Goal: Transaction & Acquisition: Purchase product/service

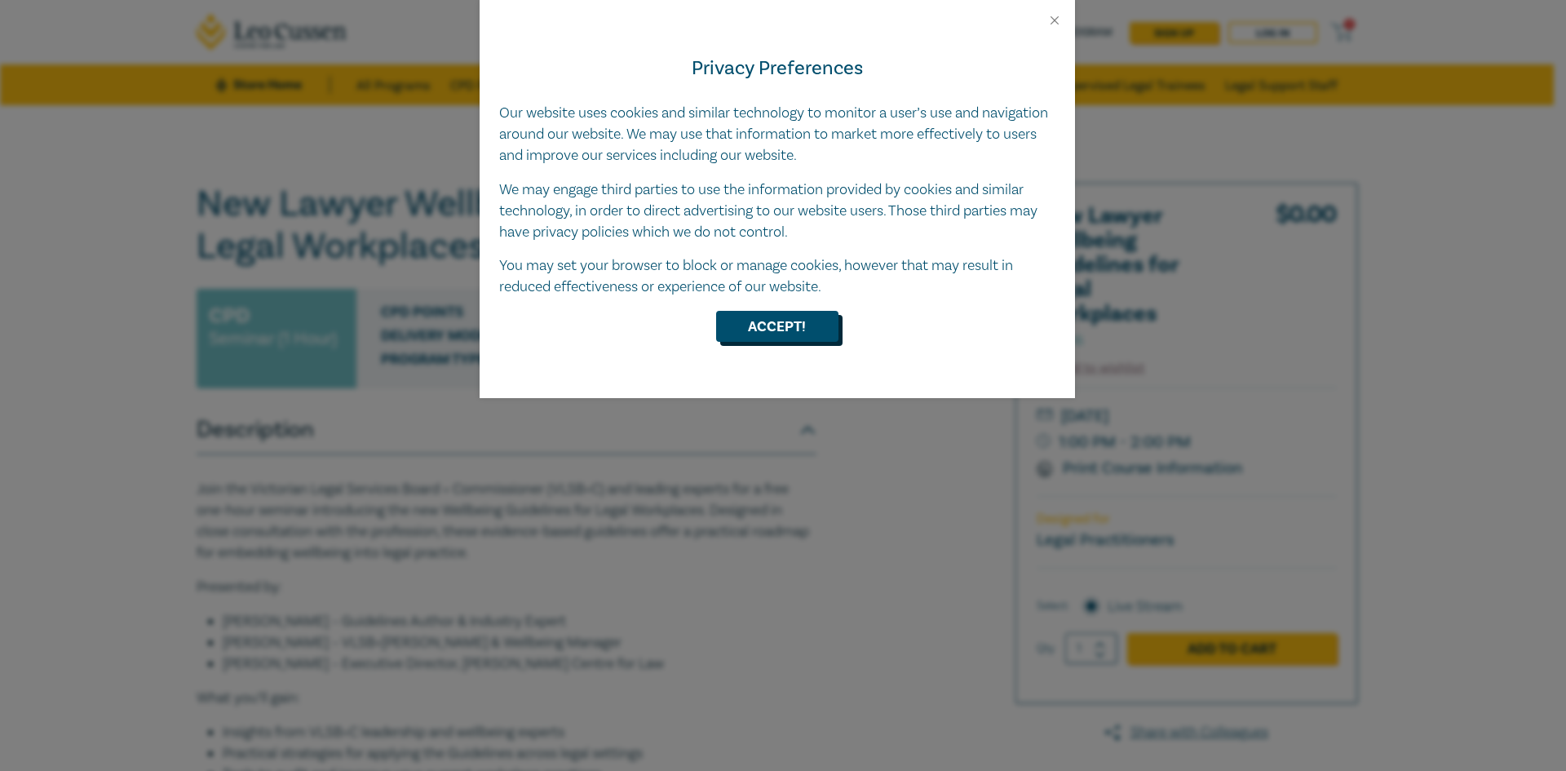
click at [777, 331] on button "Accept!" at bounding box center [777, 326] width 122 height 31
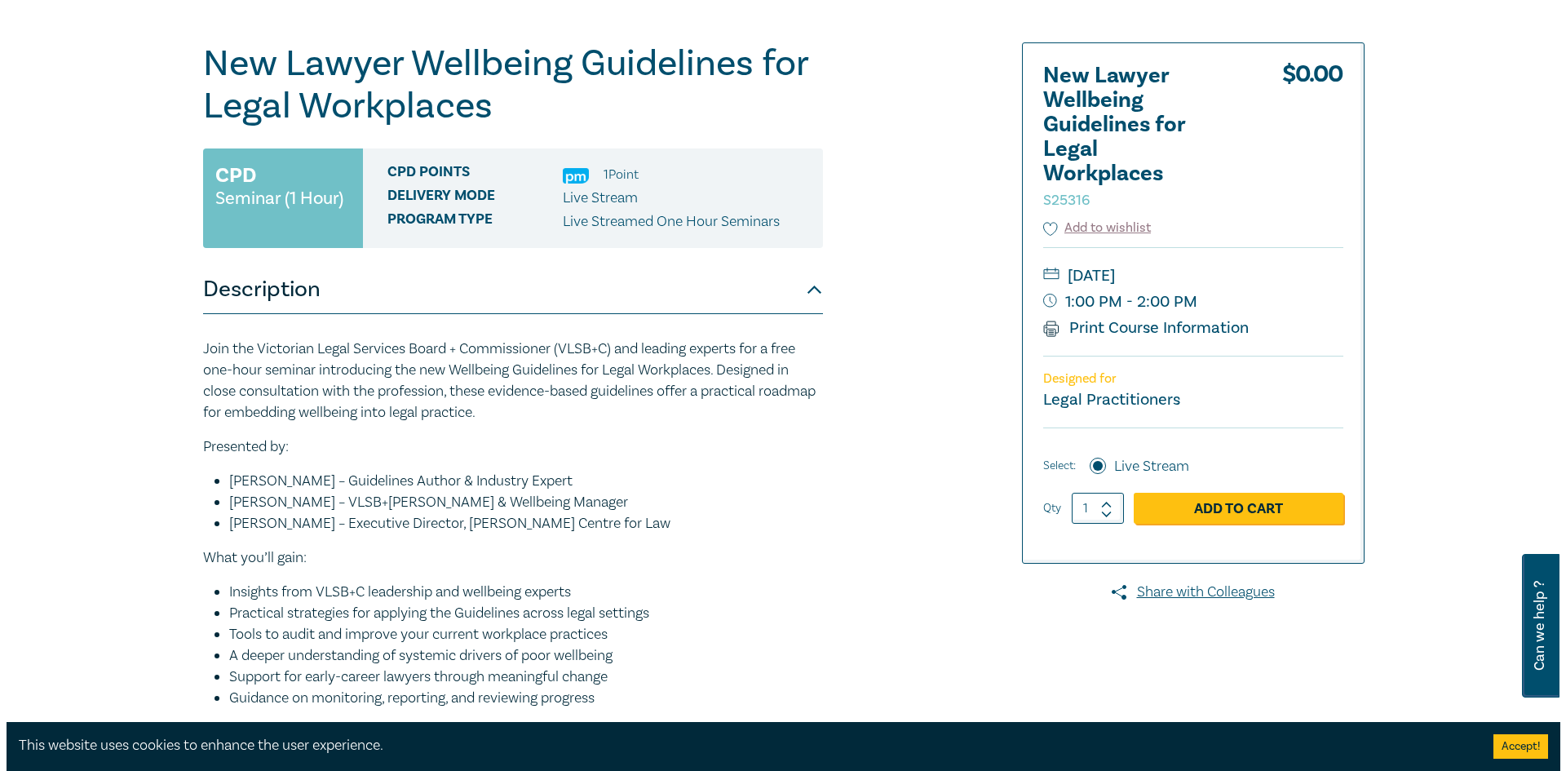
scroll to position [163, 0]
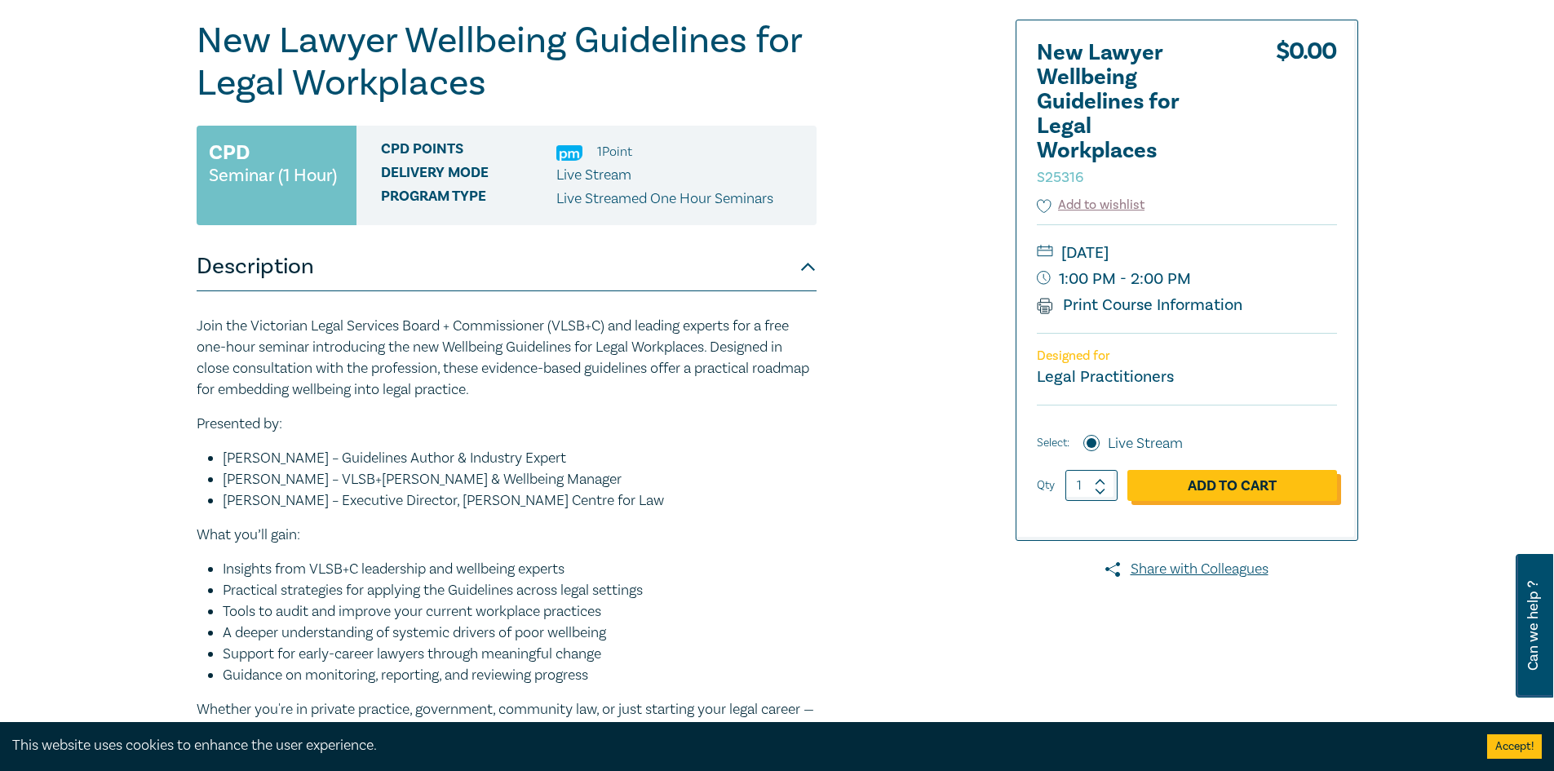
click at [1179, 487] on link "Add to Cart" at bounding box center [1232, 485] width 210 height 31
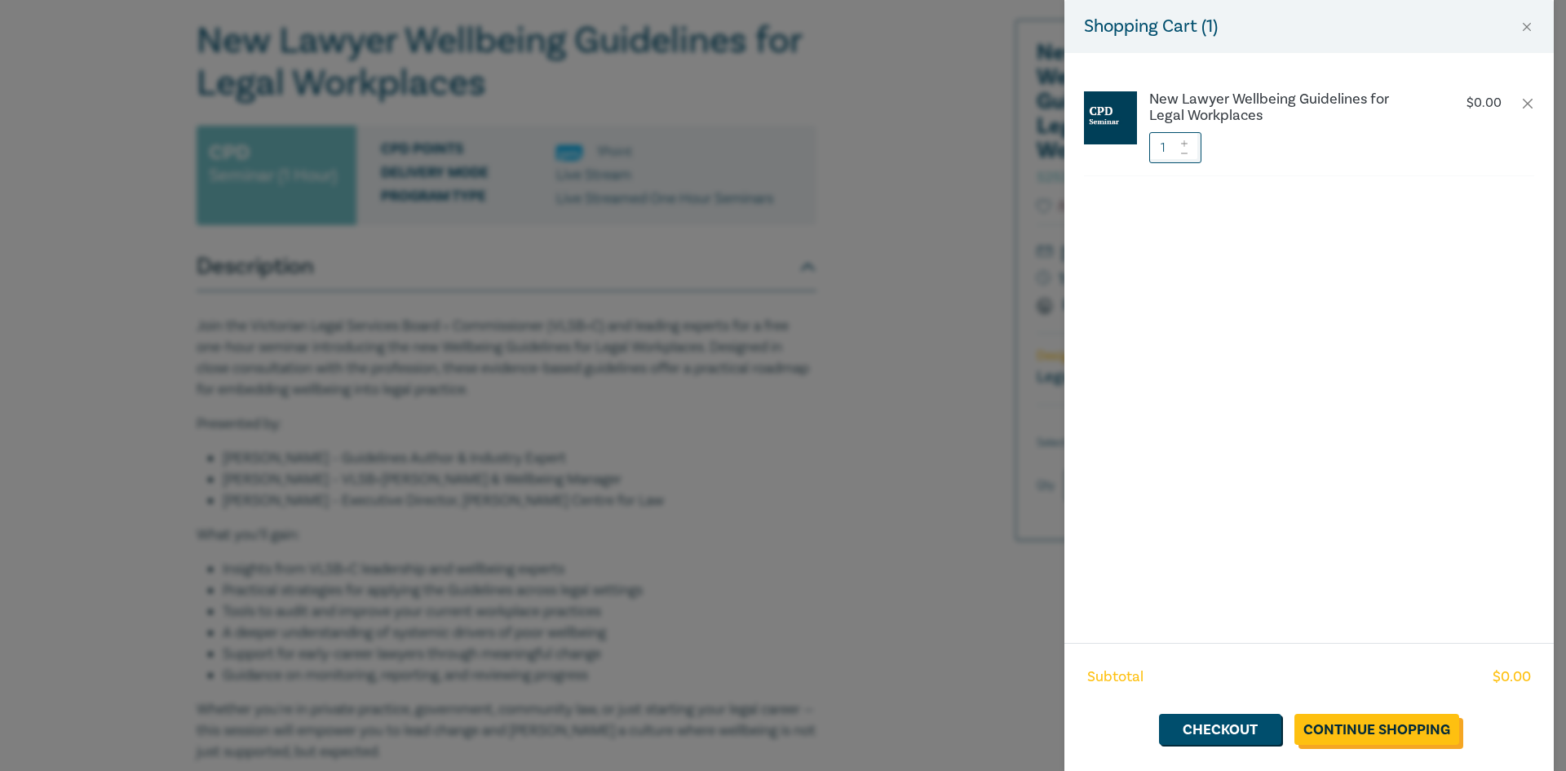
click at [1346, 731] on link "Continue Shopping" at bounding box center [1377, 729] width 165 height 31
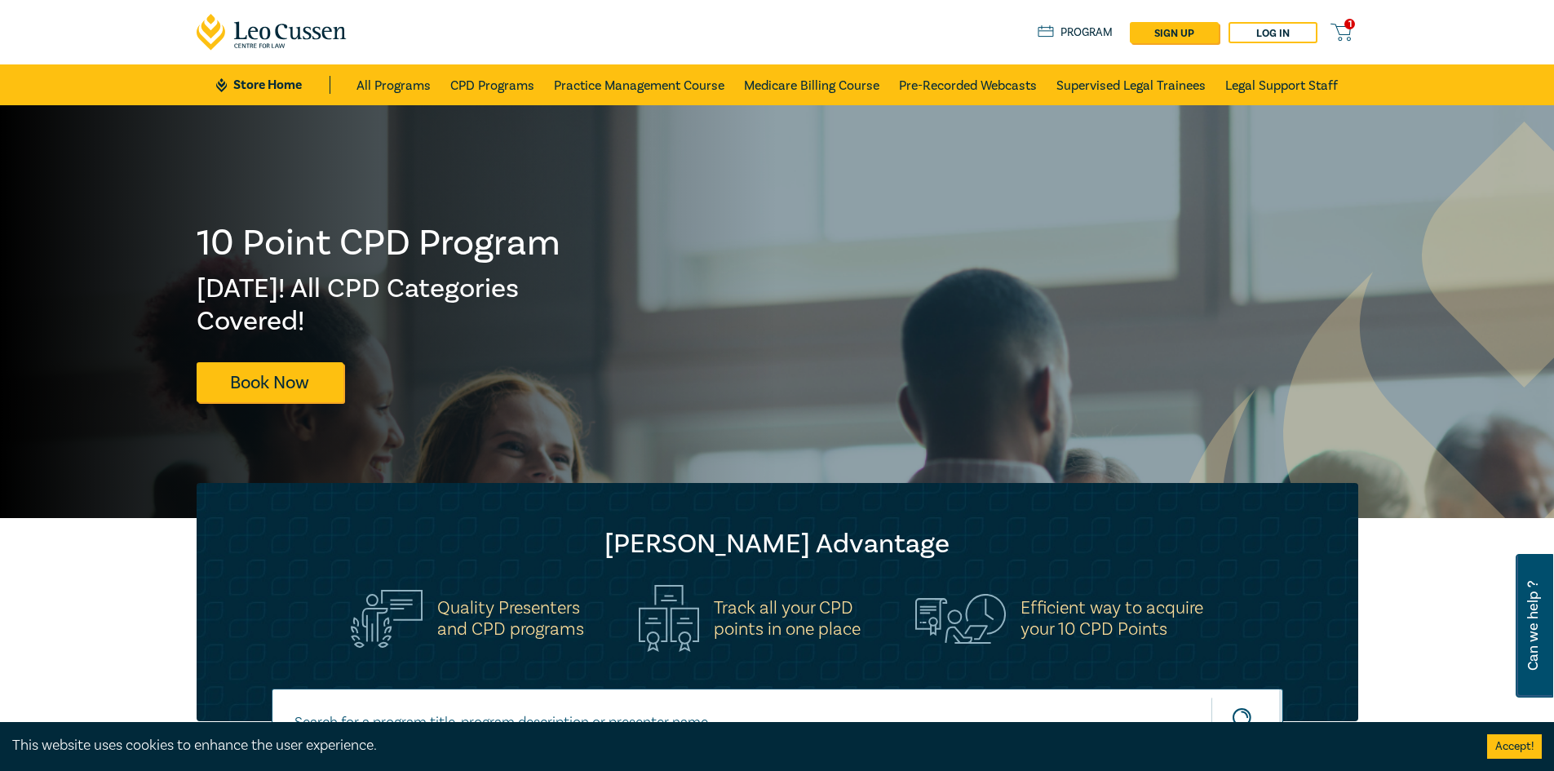
click at [1346, 29] on icon at bounding box center [1340, 32] width 20 height 20
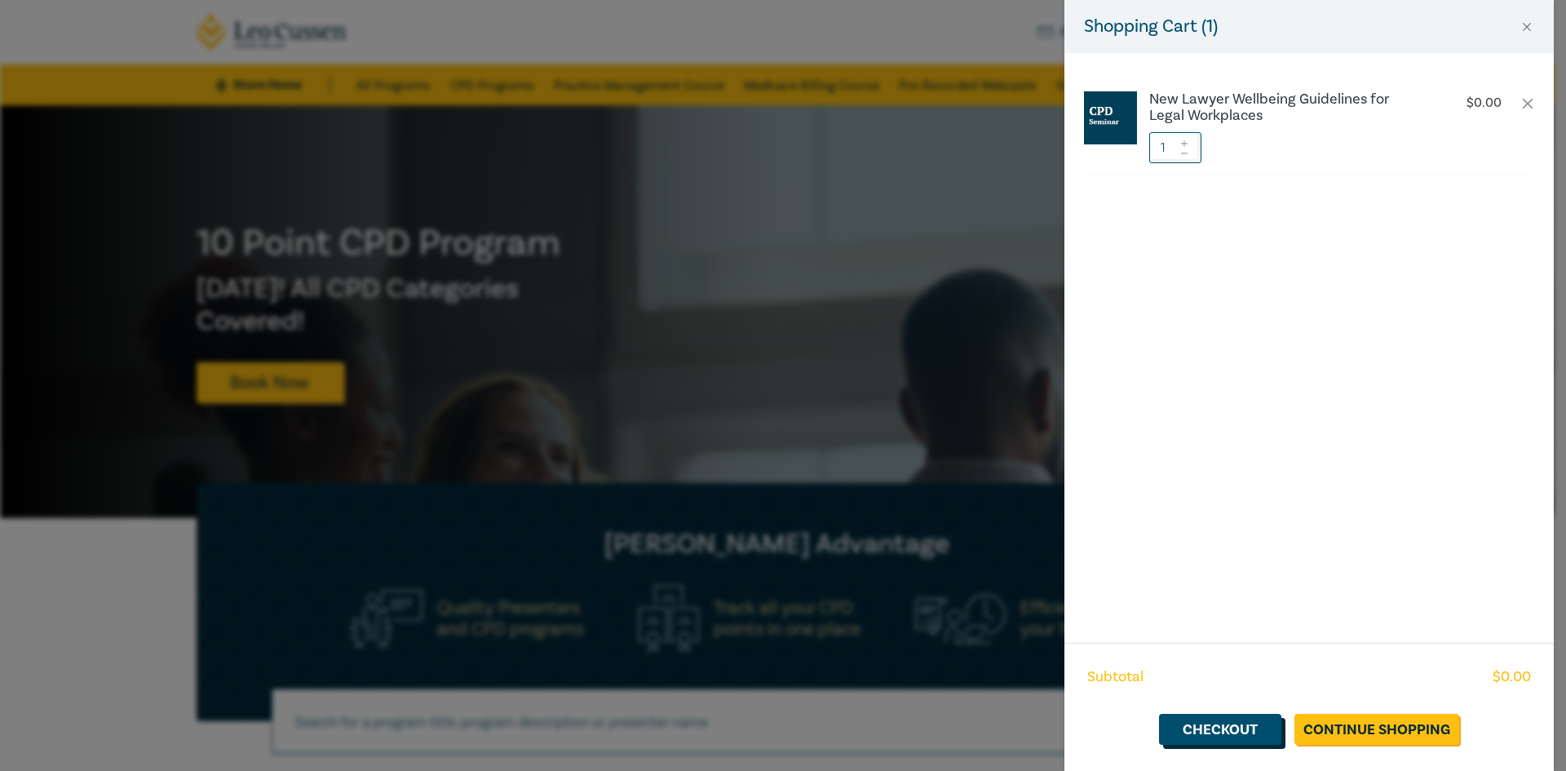
click at [1207, 732] on link "Checkout" at bounding box center [1220, 729] width 122 height 31
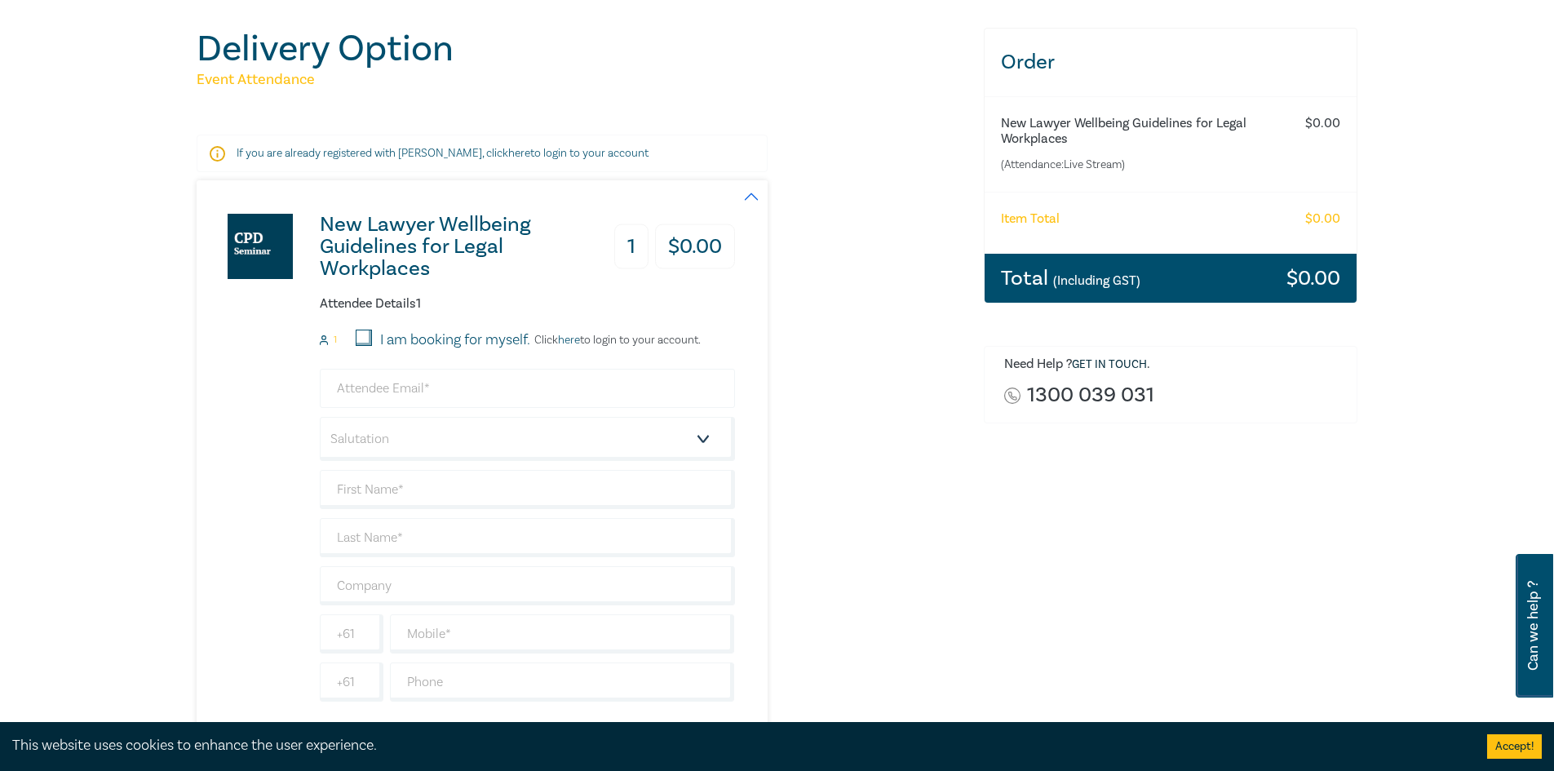
scroll to position [163, 0]
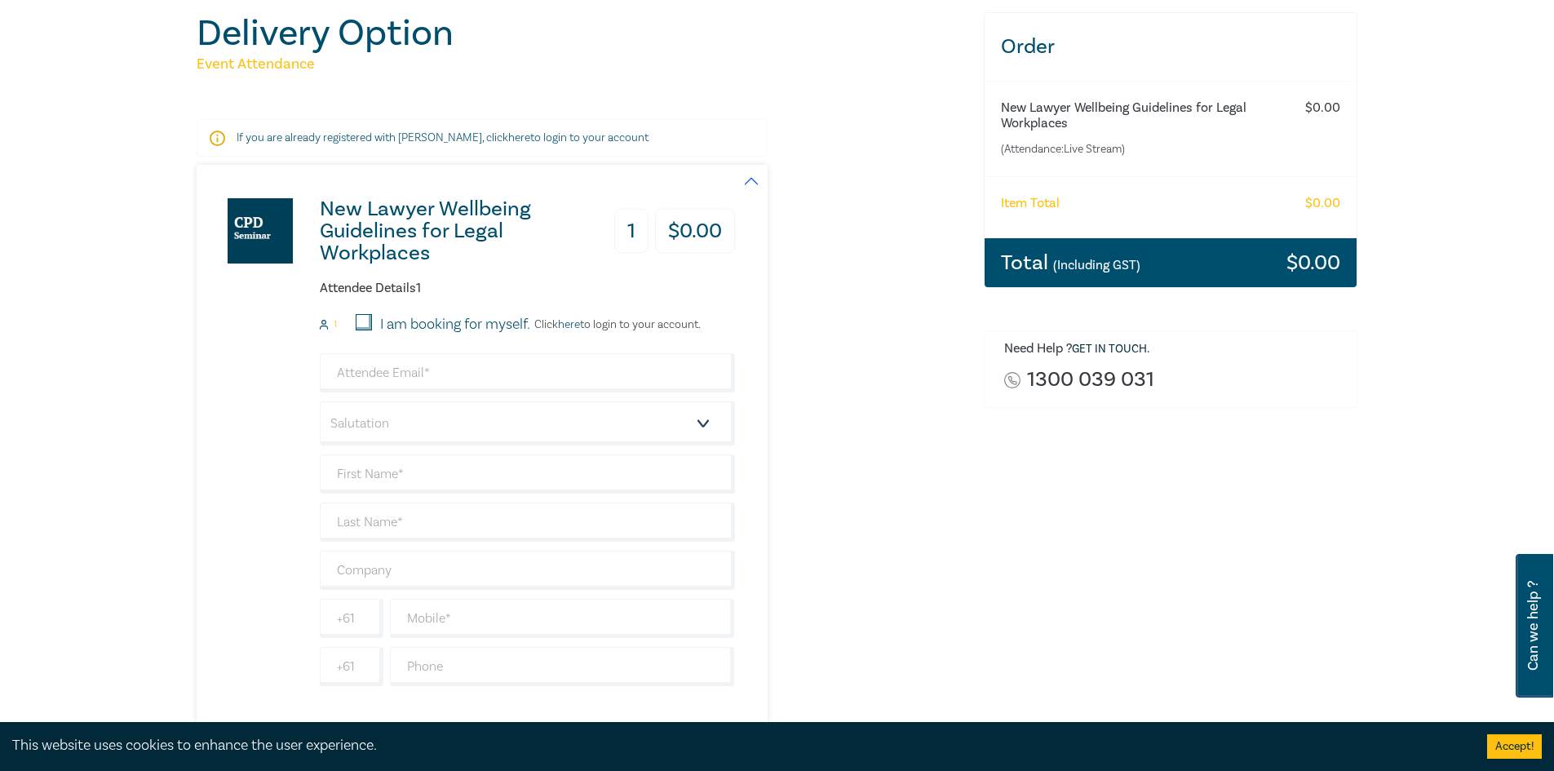
click at [365, 317] on input "I am booking for myself." at bounding box center [364, 322] width 16 height 16
checkbox input "true"
click at [375, 375] on input "email" at bounding box center [527, 372] width 415 height 39
click at [410, 368] on input "[PERSON_NAME]." at bounding box center [527, 372] width 415 height 39
type input "[PERSON_NAME][EMAIL_ADDRESS][PERSON_NAME][DOMAIN_NAME]"
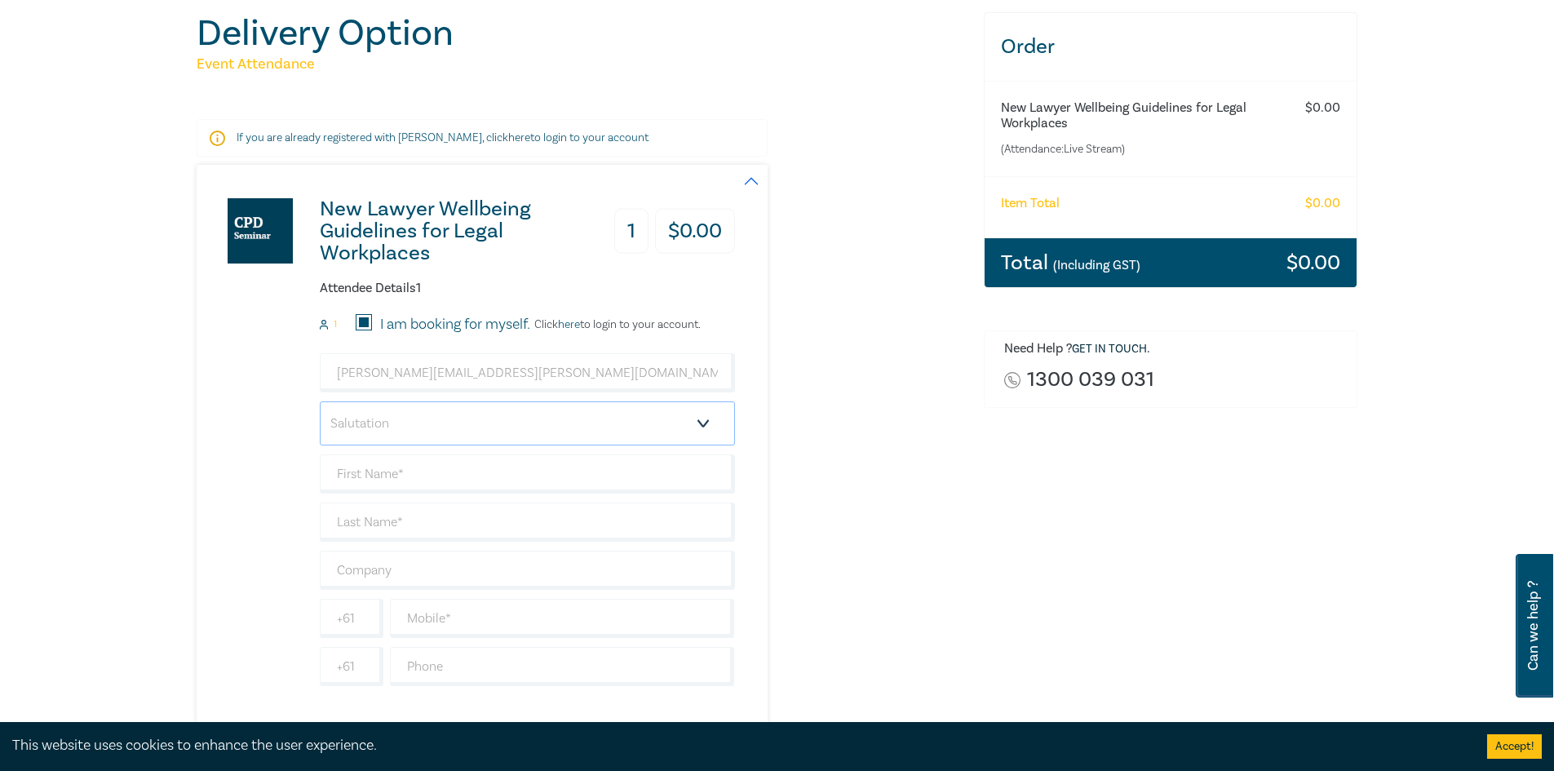
click at [392, 424] on select "Salutation Mr. Mrs. Ms. Miss Dr. Prof. Other" at bounding box center [527, 423] width 415 height 44
select select "Mr."
click at [320, 401] on select "Salutation Mr. Mrs. Ms. Miss Dr. Prof. Other" at bounding box center [527, 423] width 415 height 44
click at [389, 484] on input "text" at bounding box center [527, 473] width 415 height 39
type input "[PERSON_NAME]"
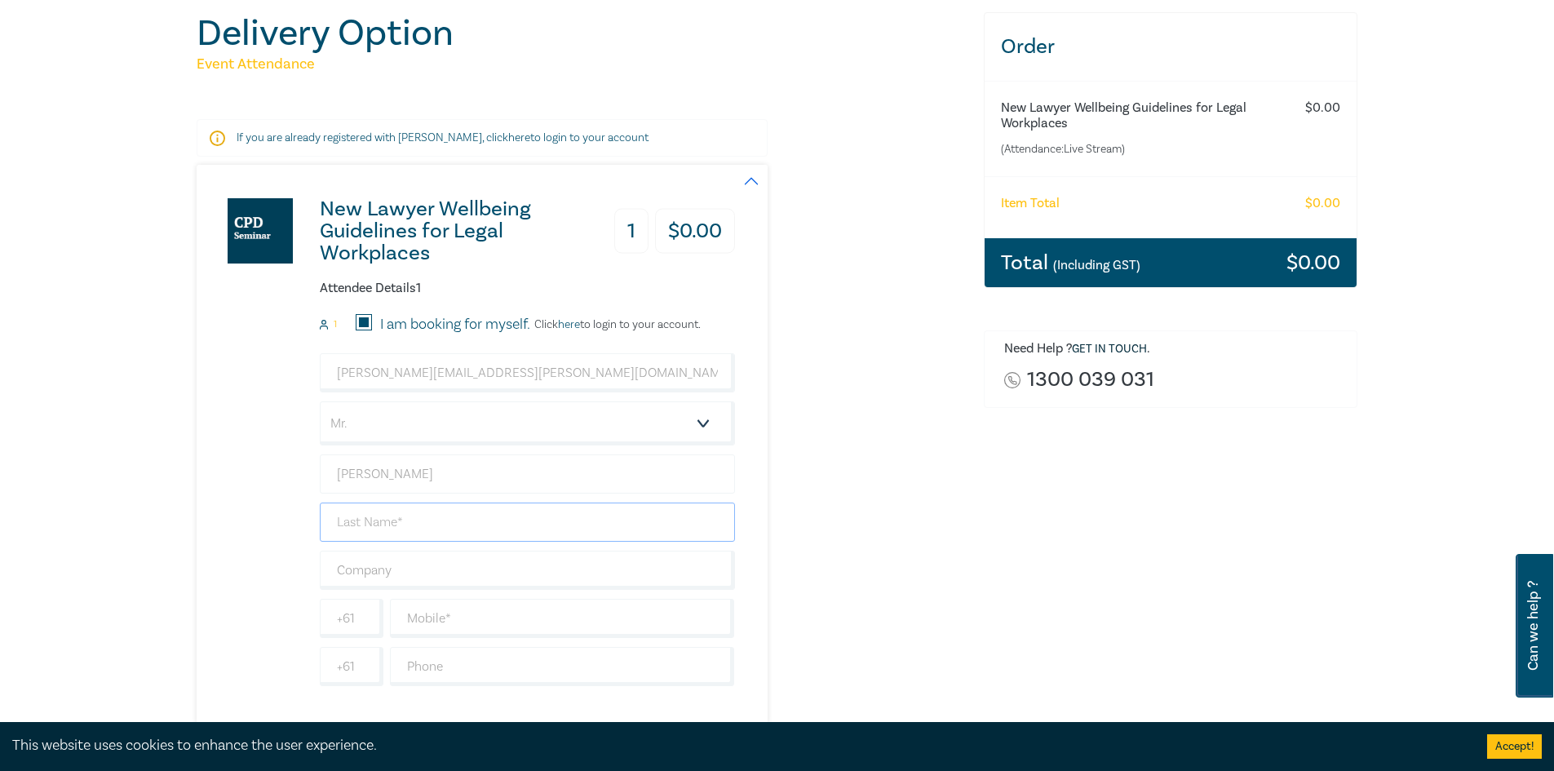
type input "[PERSON_NAME]"
type input "0430453372"
type input "[GEOGRAPHIC_DATA]"
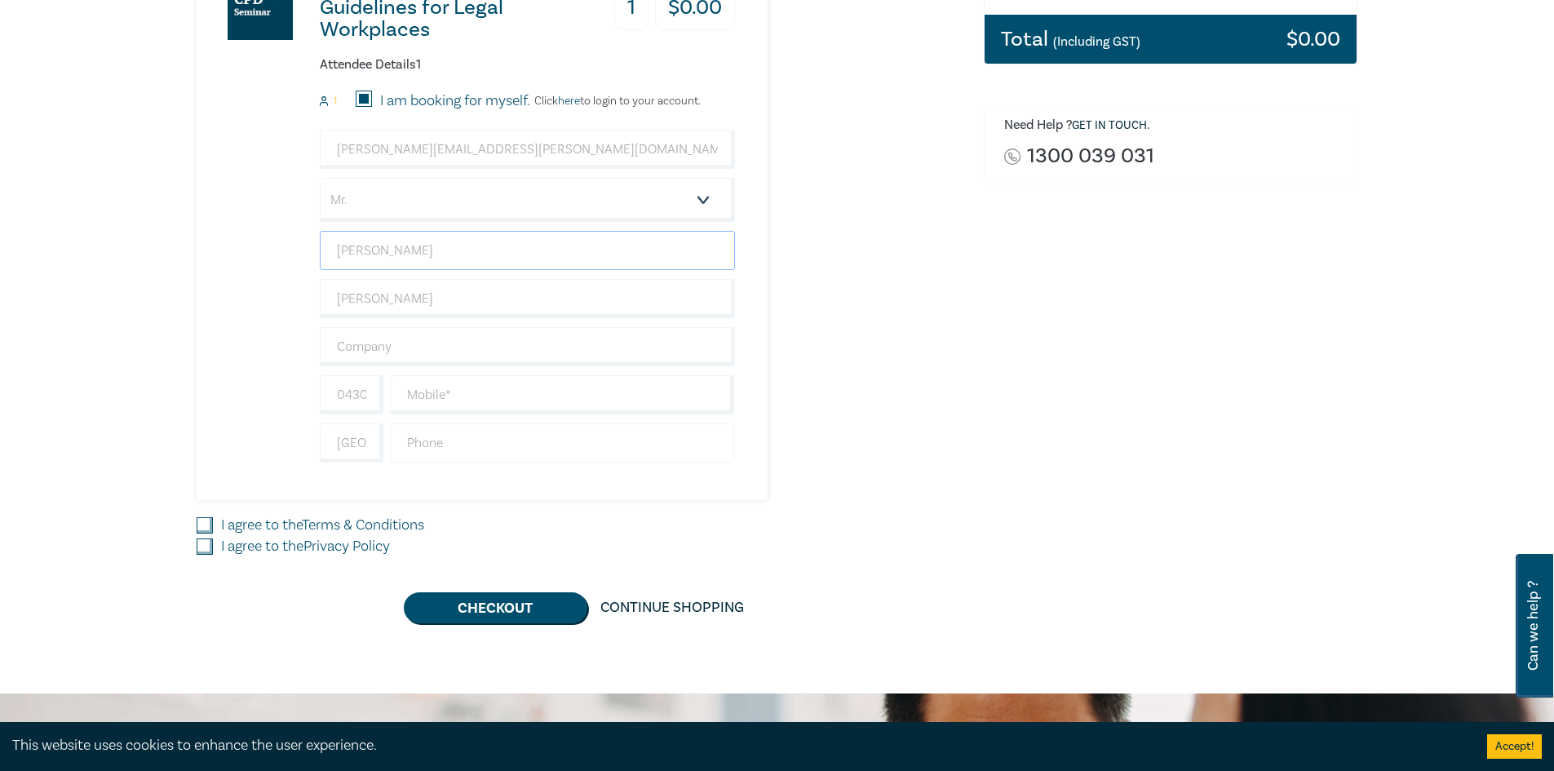
scroll to position [408, 0]
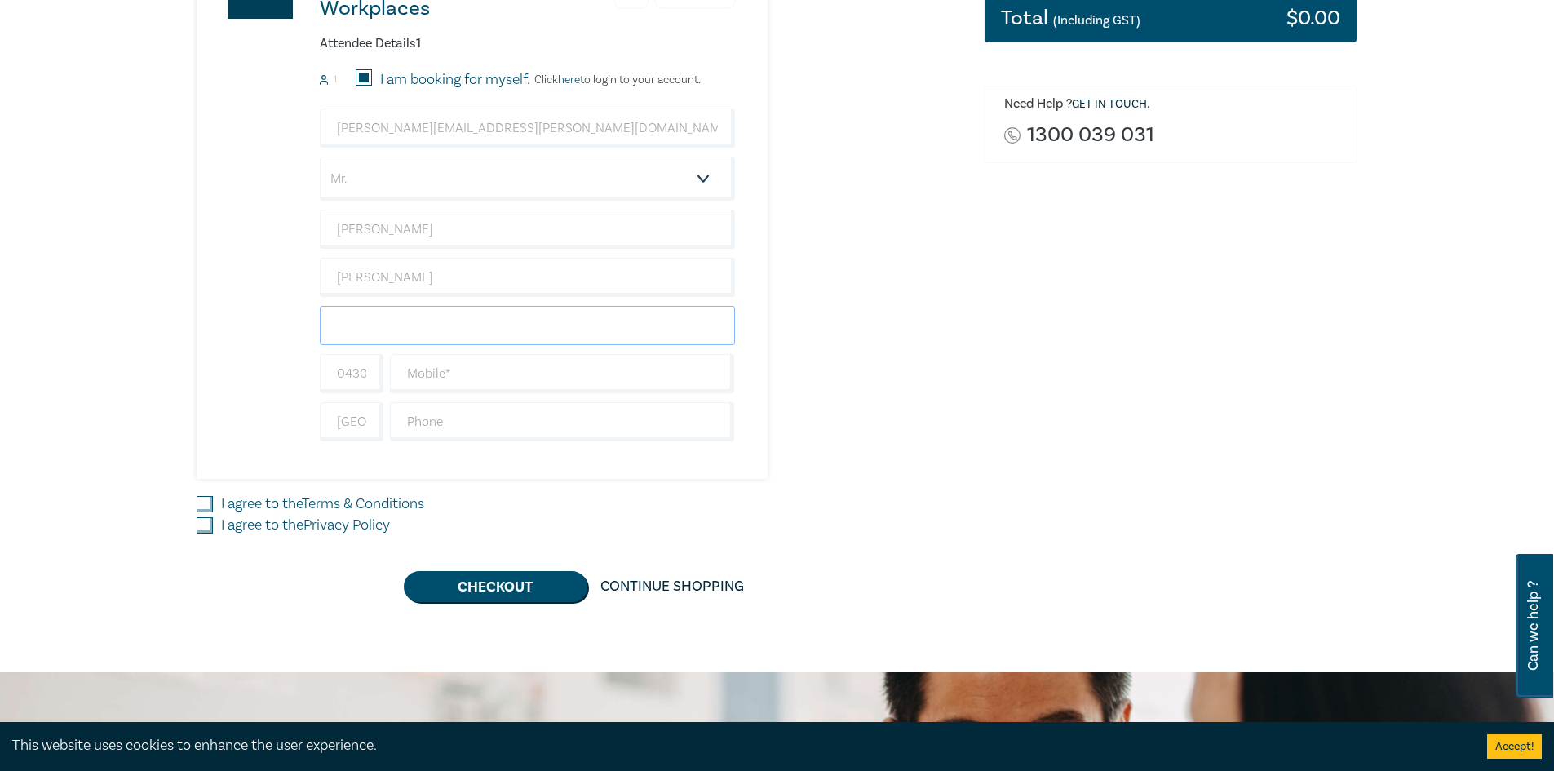
click at [383, 332] on input "text" at bounding box center [527, 325] width 415 height 39
type input "Planology"
click at [445, 382] on input "text" at bounding box center [562, 373] width 345 height 39
type input "0430453372"
click at [454, 427] on input "text" at bounding box center [562, 421] width 345 height 39
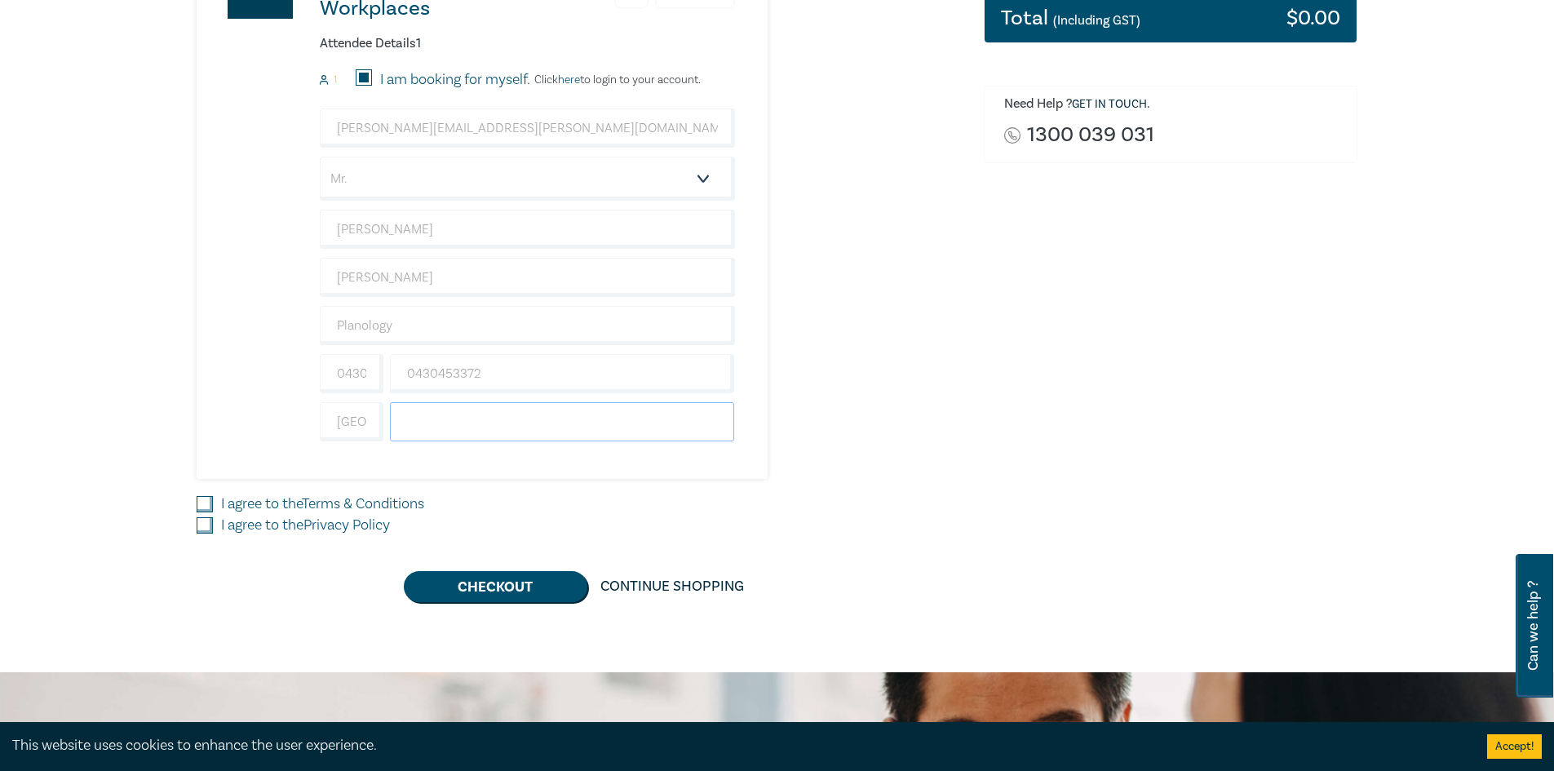
type input "0430453372"
click at [168, 413] on div "Delivery Option Event Attendance If you are already registered with [PERSON_NAM…" at bounding box center [777, 184] width 1554 height 975
click at [427, 436] on input "0430453372" at bounding box center [562, 421] width 345 height 39
click at [266, 426] on div "New Lawyer Wellbeing Guidelines for Legal Workplaces 1 $ 0.00 Attendee Details …" at bounding box center [466, 199] width 538 height 559
click at [343, 426] on input "[GEOGRAPHIC_DATA]" at bounding box center [352, 421] width 64 height 39
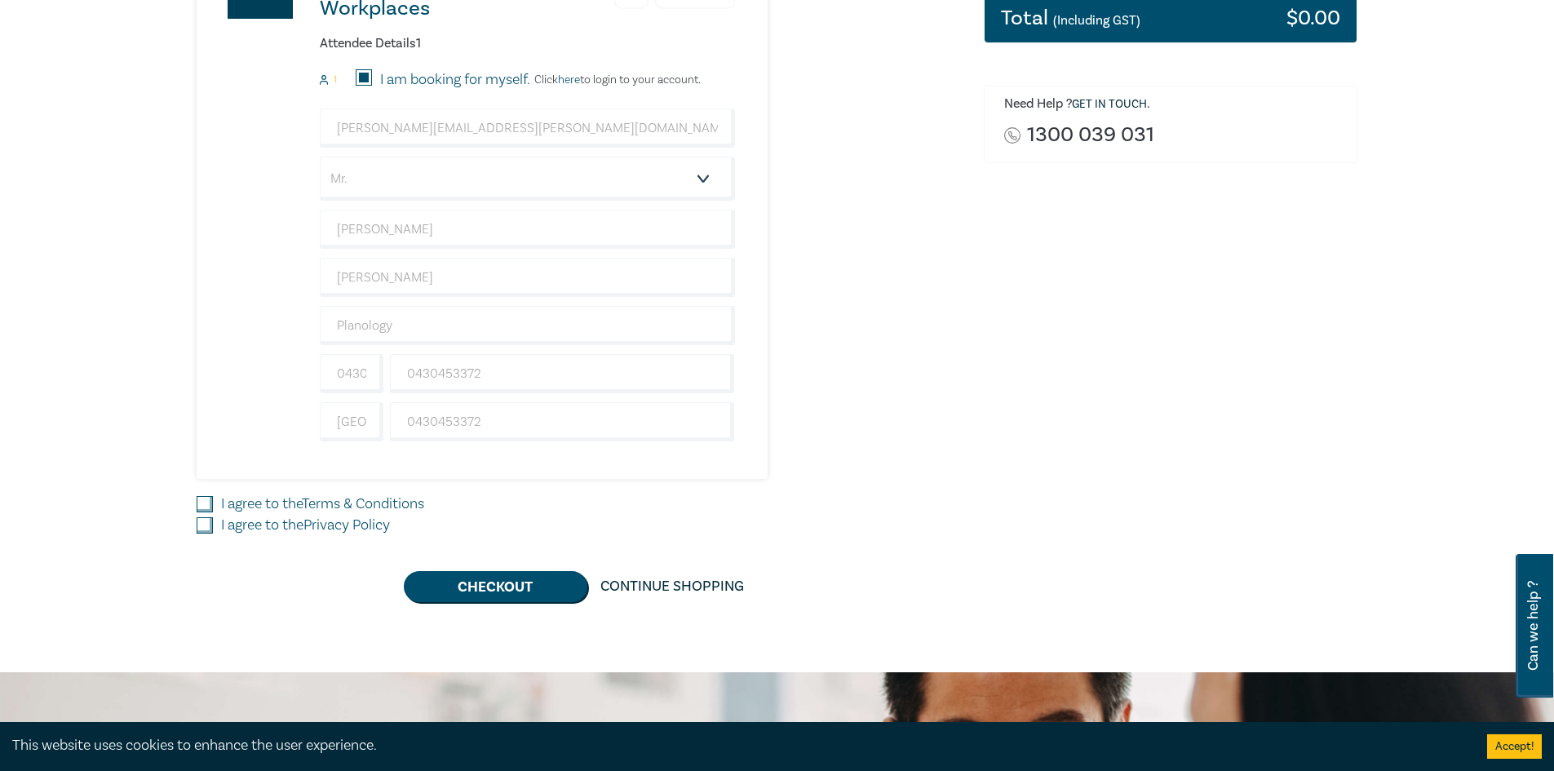
click at [256, 410] on div "New Lawyer Wellbeing Guidelines for Legal Workplaces 1 $ 0.00 Attendee Details …" at bounding box center [466, 199] width 538 height 559
click at [204, 500] on input "I agree to the Terms & Conditions" at bounding box center [205, 504] width 16 height 16
checkbox input "true"
click at [203, 529] on input "I agree to the Privacy Policy" at bounding box center [205, 525] width 16 height 16
checkbox input "true"
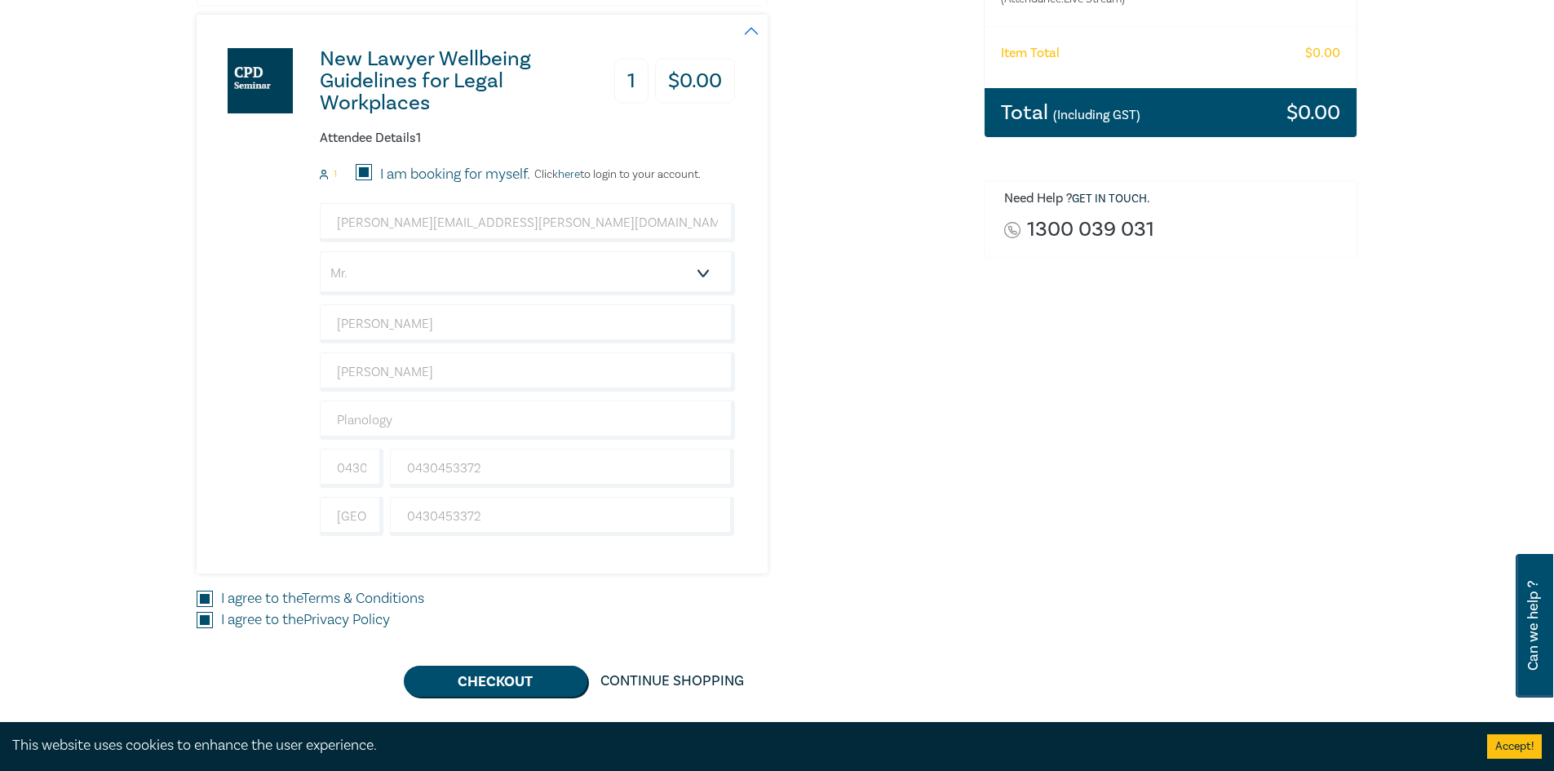
scroll to position [489, 0]
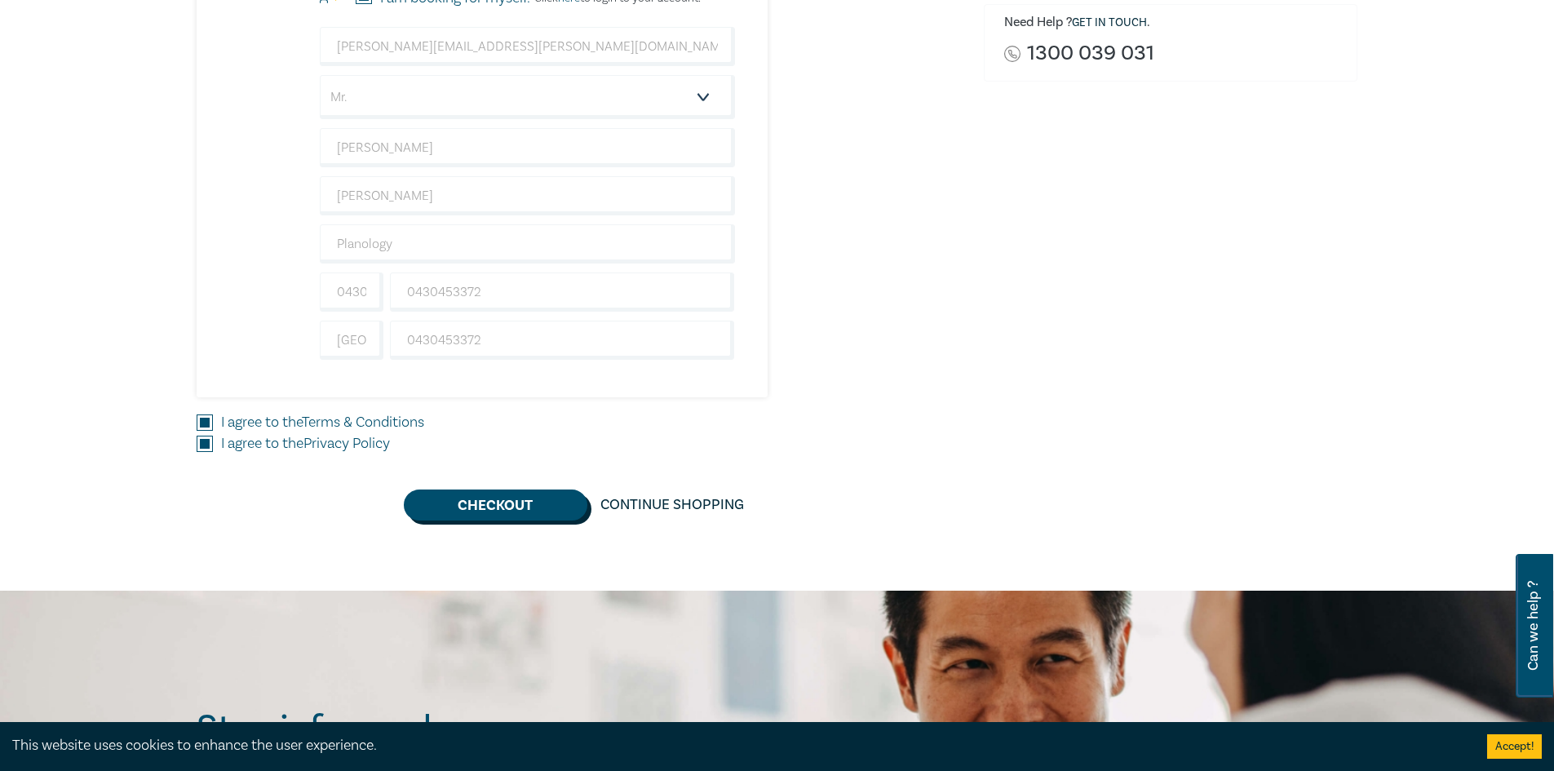
click at [488, 504] on button "Checkout" at bounding box center [496, 504] width 184 height 31
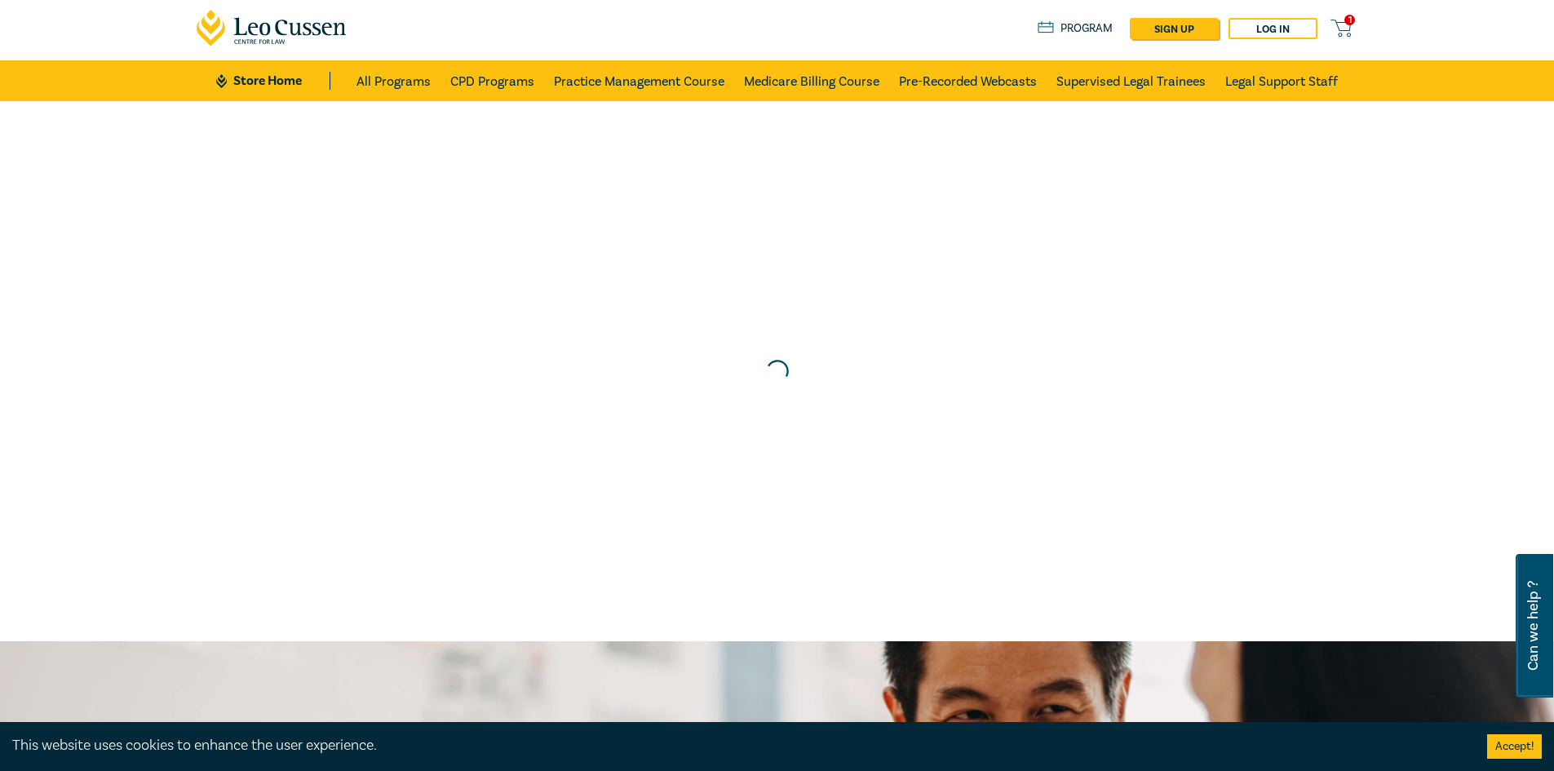
scroll to position [0, 0]
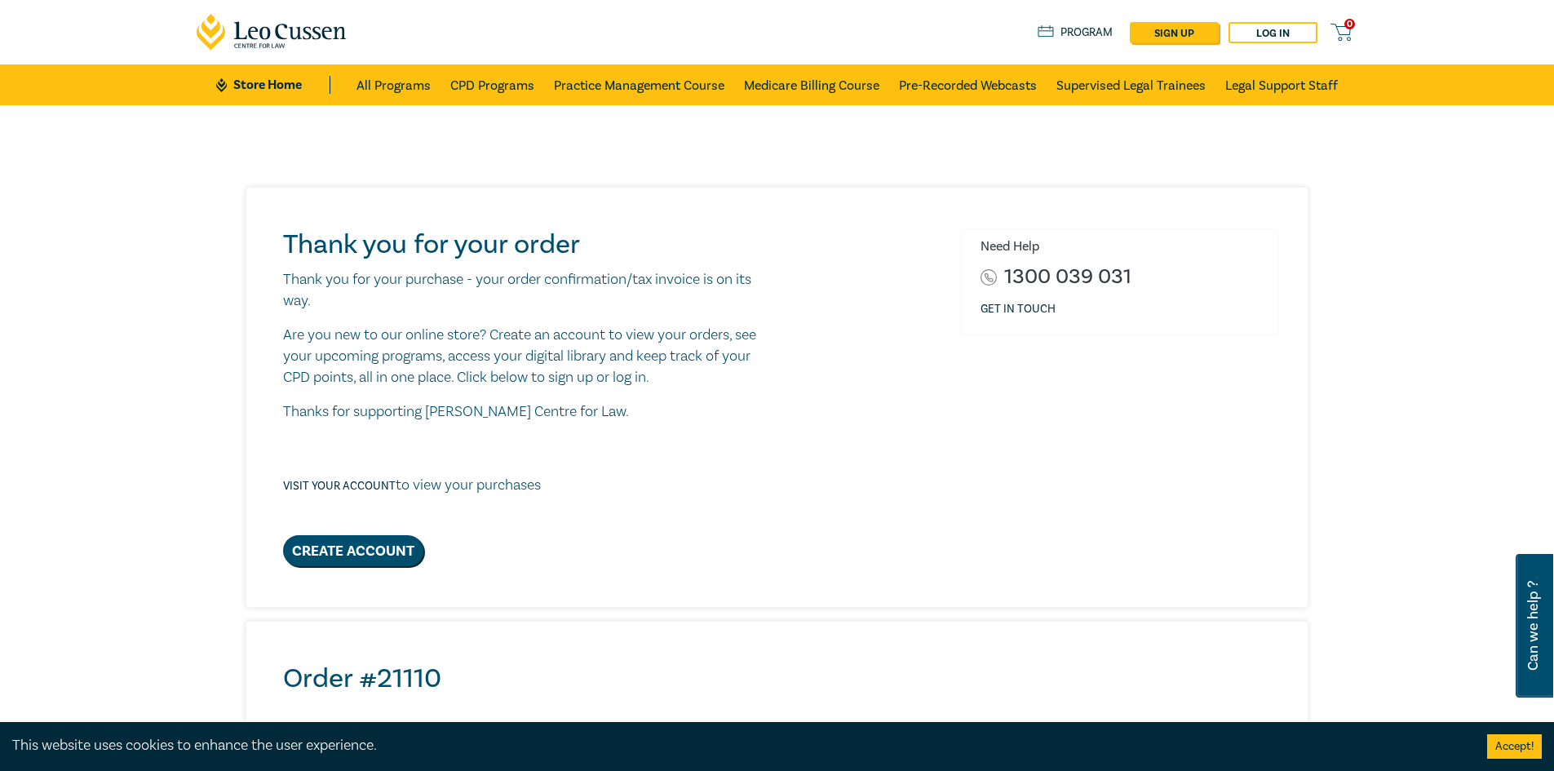
click at [342, 352] on p "Are you new to our online store? Create an account to view your orders, see you…" at bounding box center [527, 357] width 489 height 64
